Goal: Information Seeking & Learning: Understand process/instructions

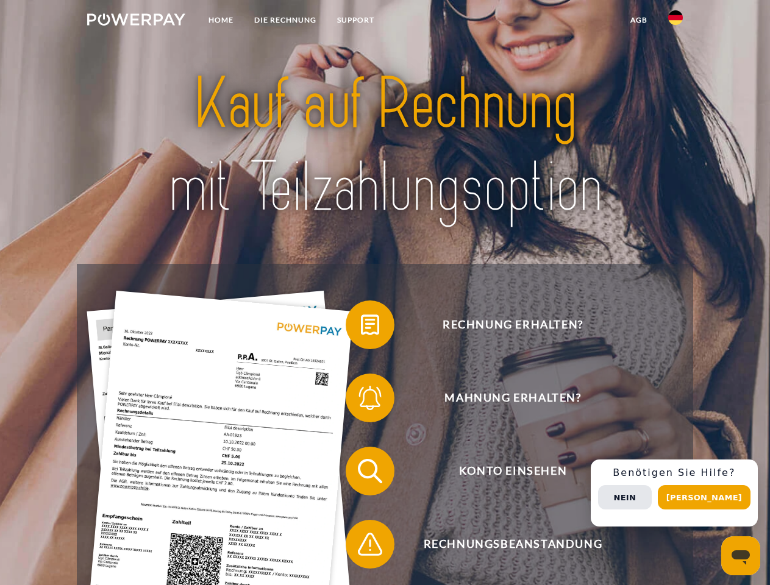
click at [136, 21] on img at bounding box center [136, 19] width 98 height 12
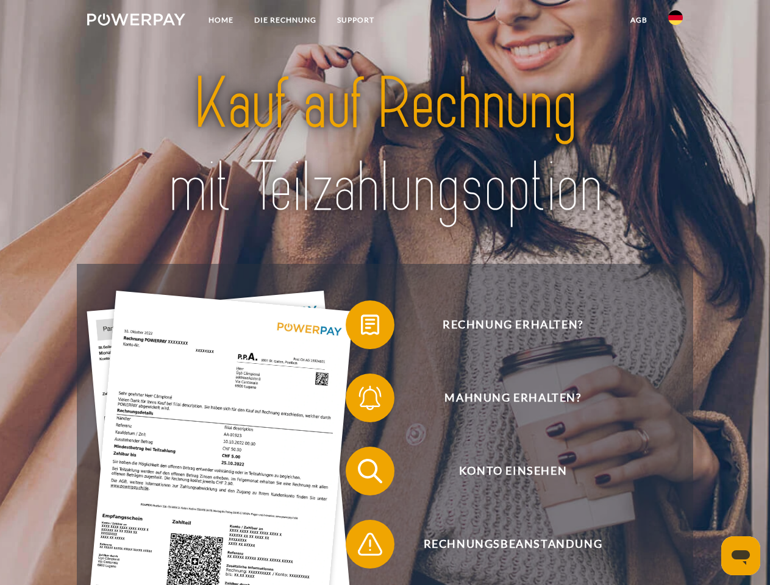
click at [676, 21] on img at bounding box center [675, 17] width 15 height 15
click at [638, 20] on link "agb" at bounding box center [639, 20] width 38 height 22
click at [361, 327] on span at bounding box center [351, 325] width 61 height 61
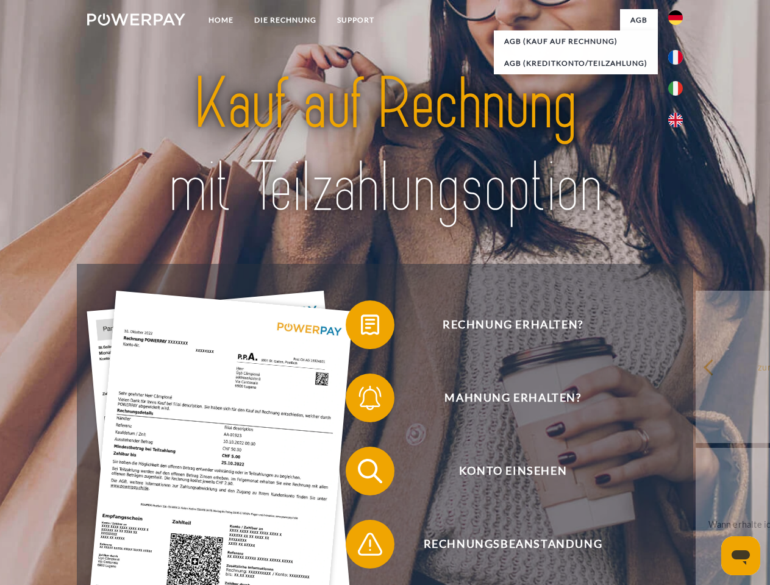
click at [361, 401] on div "Rechnung erhalten? Mahnung erhalten? Konto einsehen" at bounding box center [385, 508] width 616 height 488
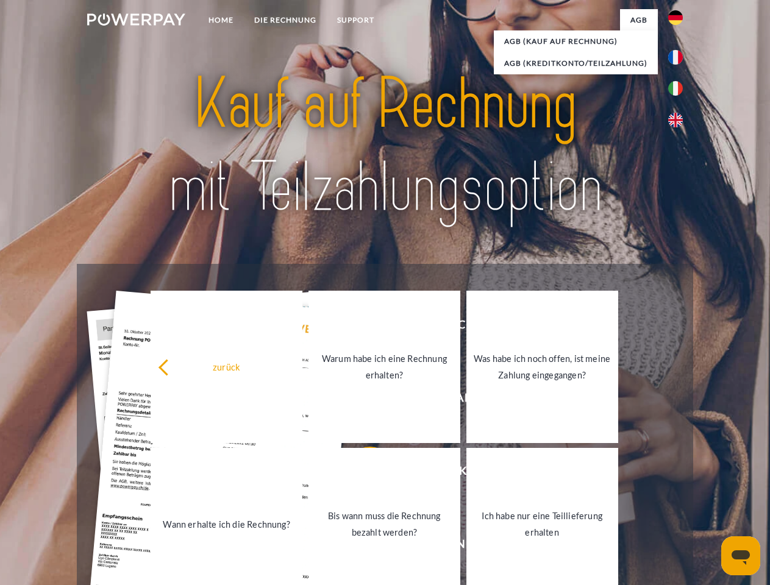
click at [361, 474] on link "Bis wann muss die Rechnung bezahlt werden?" at bounding box center [385, 524] width 152 height 152
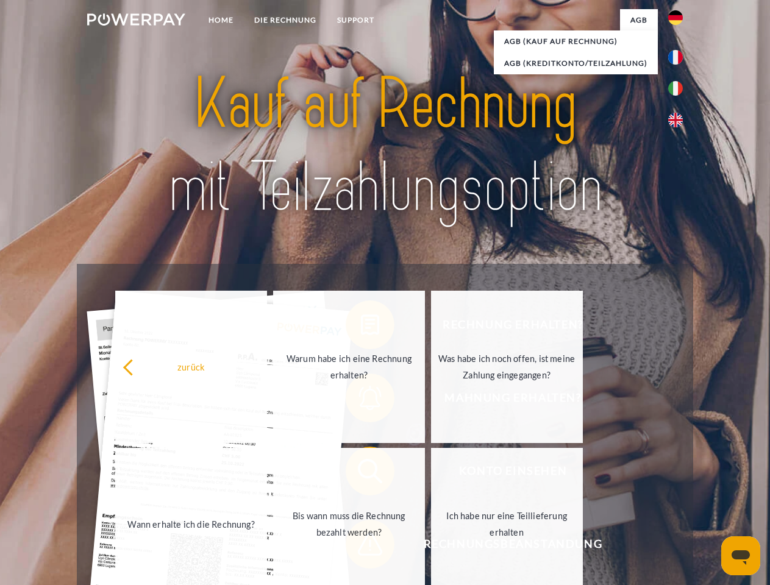
click at [361, 547] on span at bounding box center [351, 544] width 61 height 61
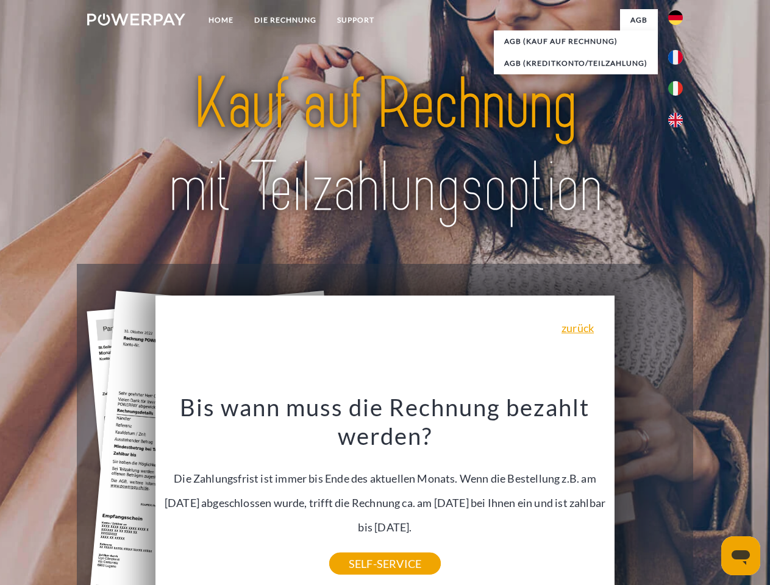
click at [679, 493] on div "Rechnung erhalten? Mahnung erhalten? Konto einsehen" at bounding box center [385, 508] width 616 height 488
click at [649, 496] on span "Konto einsehen" at bounding box center [512, 471] width 299 height 49
click at [709, 498] on header "Home DIE RECHNUNG SUPPORT" at bounding box center [385, 421] width 770 height 842
